Goal: Task Accomplishment & Management: Manage account settings

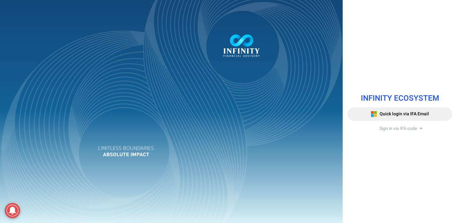
click at [398, 125] on span "Sign in via IFA code" at bounding box center [398, 128] width 38 height 7
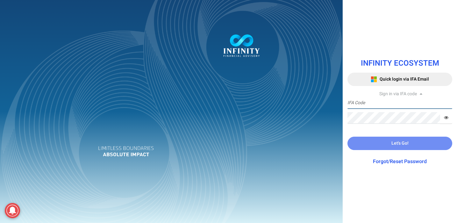
click at [380, 103] on input "text" at bounding box center [399, 103] width 105 height 12
type input "[PERSON_NAME].SIM"
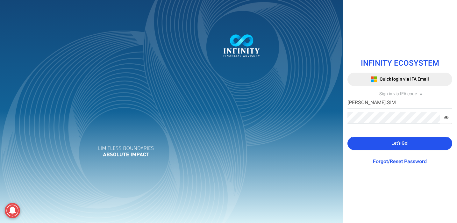
click at [389, 142] on button "Let's Go!" at bounding box center [399, 143] width 105 height 13
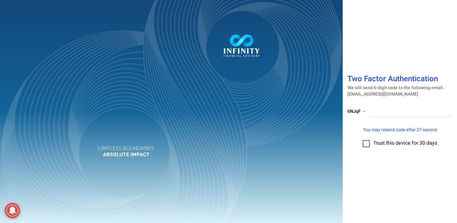
click at [364, 145] on label at bounding box center [366, 143] width 7 height 7
click at [366, 141] on input "checkbox" at bounding box center [366, 141] width 0 height 0
click at [370, 110] on input "number" at bounding box center [409, 111] width 86 height 12
paste input "961930"
type input "961930"
